Goal: Task Accomplishment & Management: Manage account settings

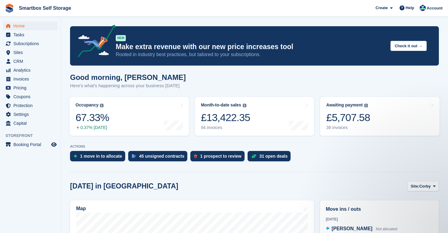
click at [19, 26] on span "Home" at bounding box center [31, 26] width 37 height 9
click at [30, 70] on span "Analytics" at bounding box center [31, 70] width 37 height 9
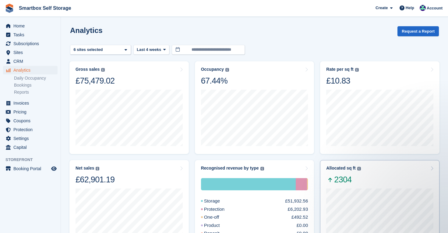
click at [383, 175] on div "Allocated sq ft The total change in allocated area from the beginning to the en…" at bounding box center [379, 175] width 107 height 19
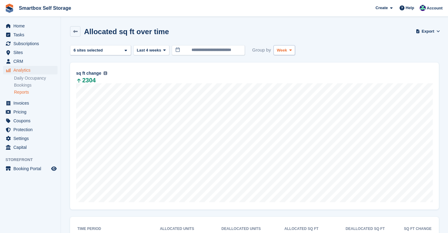
click at [282, 52] on span "Week" at bounding box center [282, 50] width 10 height 6
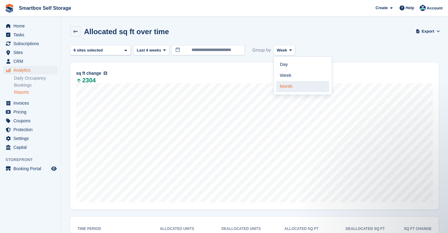
click at [285, 89] on link "Month" at bounding box center [302, 86] width 53 height 11
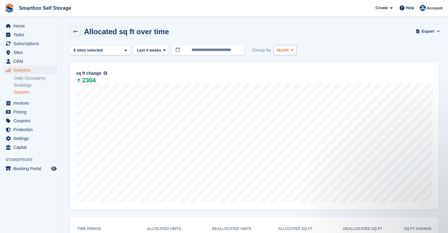
click at [297, 50] on button "Month" at bounding box center [285, 50] width 23 height 10
click at [292, 77] on link "Week" at bounding box center [302, 75] width 53 height 11
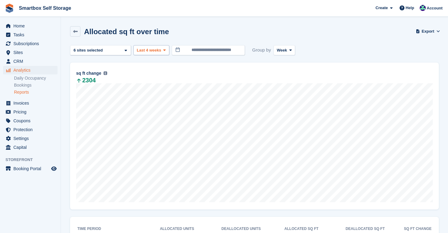
click at [167, 48] on span at bounding box center [164, 50] width 5 height 5
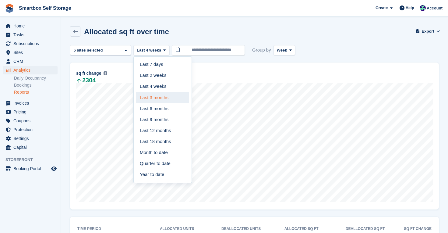
click at [161, 99] on link "Last 3 months" at bounding box center [162, 97] width 53 height 11
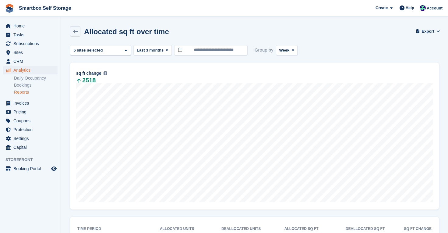
click at [300, 48] on div "**********" at bounding box center [254, 50] width 369 height 10
click at [291, 49] on button "Week" at bounding box center [287, 50] width 22 height 10
click at [290, 86] on link "Month" at bounding box center [305, 86] width 53 height 11
click at [23, 27] on span "Home" at bounding box center [31, 26] width 37 height 9
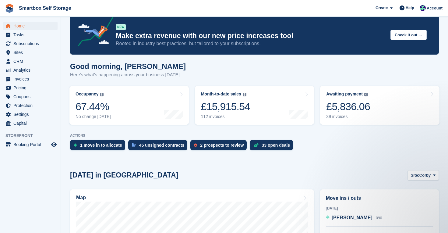
scroll to position [12, 0]
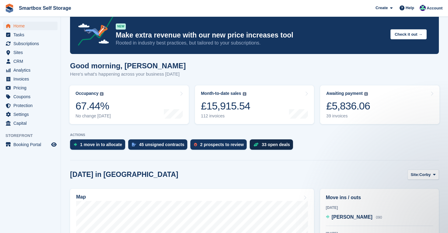
click at [269, 146] on div "33 open deals" at bounding box center [276, 144] width 28 height 5
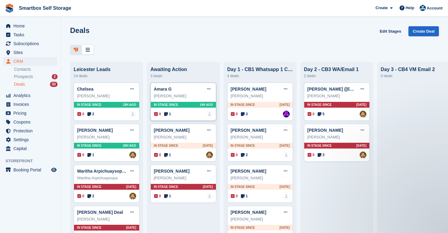
click at [191, 105] on div "In stage since 14H AGO" at bounding box center [183, 105] width 65 height 6
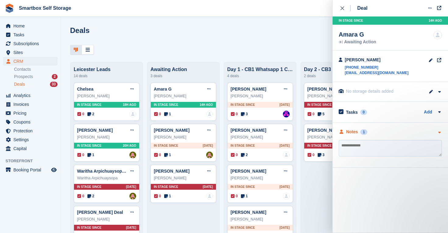
click at [351, 130] on div "Notes" at bounding box center [353, 132] width 12 height 6
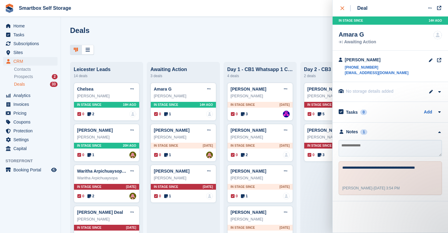
click at [342, 9] on icon "close" at bounding box center [343, 8] width 4 height 4
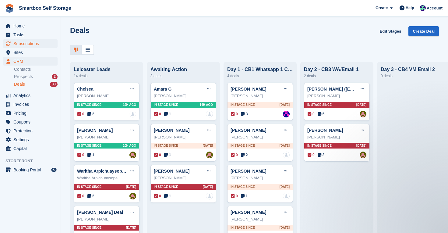
click at [28, 43] on span "Subscriptions" at bounding box center [31, 43] width 37 height 9
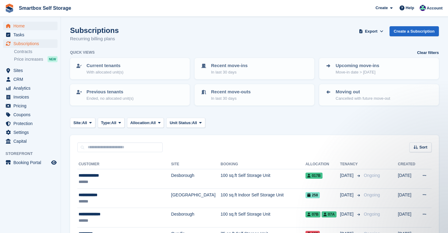
click at [23, 27] on span "Home" at bounding box center [31, 26] width 37 height 9
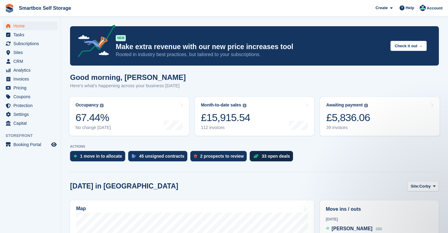
click at [271, 158] on div "33 open deals" at bounding box center [276, 156] width 28 height 5
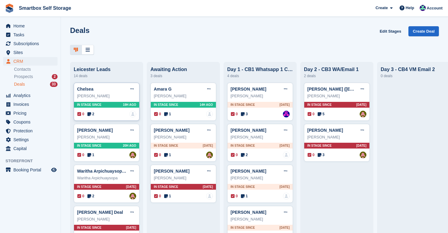
click at [107, 93] on div "Chelsea Edit deal [PERSON_NAME] as won [PERSON_NAME] as lost Delete deal" at bounding box center [106, 88] width 59 height 9
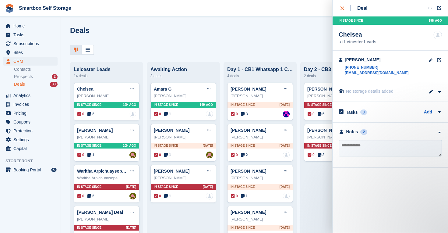
click at [343, 7] on icon "close" at bounding box center [343, 8] width 4 height 4
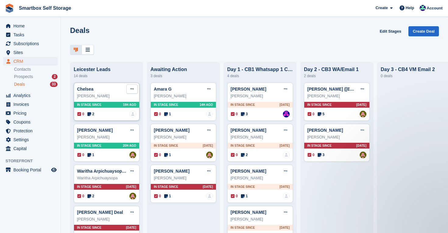
click at [130, 88] on button at bounding box center [131, 88] width 11 height 9
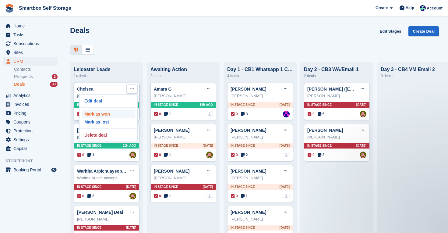
click at [113, 112] on p "Mark as won" at bounding box center [108, 114] width 53 height 8
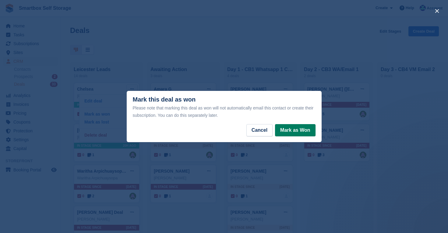
click at [302, 130] on button "Mark as Won" at bounding box center [295, 130] width 40 height 12
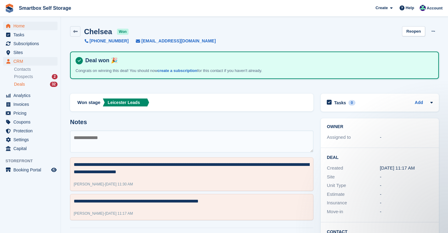
click at [18, 25] on span "Home" at bounding box center [31, 26] width 37 height 9
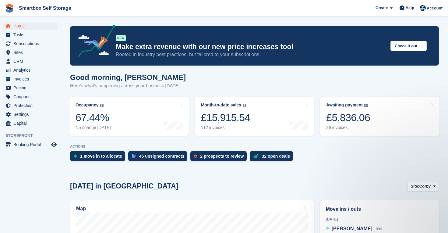
click at [25, 26] on span "Home" at bounding box center [31, 26] width 37 height 9
